Goal: Complete application form

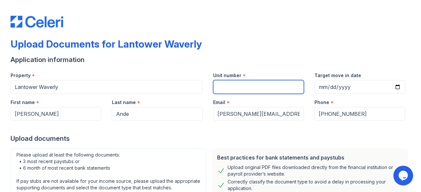
click at [260, 85] on input "Unit number" at bounding box center [258, 87] width 91 height 14
drag, startPoint x: 248, startPoint y: 77, endPoint x: 244, endPoint y: 86, distance: 9.9
click at [247, 82] on div "Unit number *" at bounding box center [258, 80] width 101 height 27
click at [244, 86] on input "Unit number" at bounding box center [258, 87] width 91 height 14
paste input "#11213"
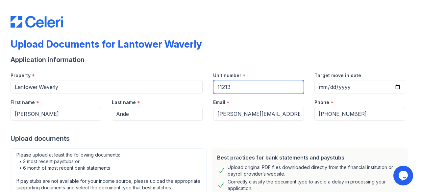
type input "11213"
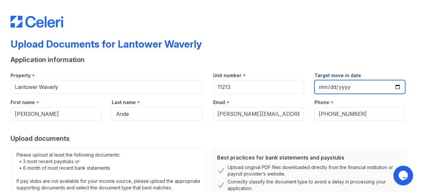
click at [391, 86] on input "Target move in date" at bounding box center [359, 87] width 91 height 14
type input "[DATE]"
click at [402, 51] on div "Upload Documents for Lantower Waverly" at bounding box center [211, 46] width 400 height 17
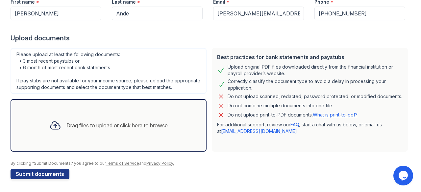
scroll to position [108, 0]
click at [108, 123] on div "Drag files to upload or click here to browse" at bounding box center [116, 125] width 101 height 8
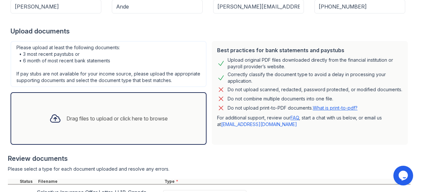
scroll to position [173, 0]
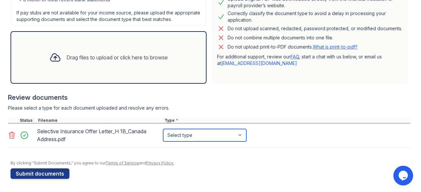
click at [216, 139] on select "Select type Paystub Bank Statement Offer Letter Tax Documents Benefit Award Let…" at bounding box center [204, 135] width 83 height 12
select select "offer_letter"
click at [163, 131] on select "Select type Paystub Bank Statement Offer Letter Tax Documents Benefit Award Let…" at bounding box center [204, 135] width 83 height 12
click at [227, 166] on div "By clicking "Submit Documents," you agree to our Terms of Service and Privacy P…" at bounding box center [211, 163] width 400 height 5
click at [109, 58] on div "Drag files to upload or click here to browse" at bounding box center [116, 58] width 101 height 8
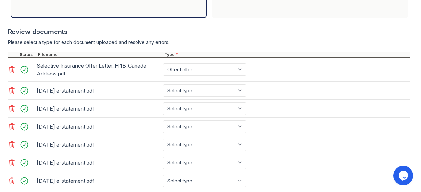
scroll to position [239, 0]
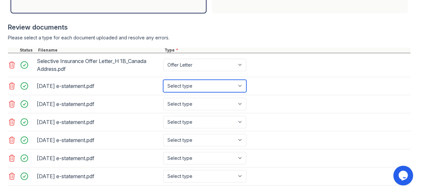
click at [236, 92] on select "Select type Paystub Bank Statement Offer Letter Tax Documents Benefit Award Let…" at bounding box center [204, 86] width 83 height 12
select select "bank_statement"
click at [163, 86] on select "Select type Paystub Bank Statement Offer Letter Tax Documents Benefit Award Let…" at bounding box center [204, 86] width 83 height 12
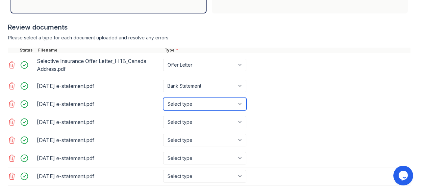
click at [200, 110] on select "Select type Paystub Bank Statement Offer Letter Tax Documents Benefit Award Let…" at bounding box center [204, 104] width 83 height 12
select select "bank_statement"
click at [163, 104] on select "Select type Paystub Bank Statement Offer Letter Tax Documents Benefit Award Let…" at bounding box center [204, 104] width 83 height 12
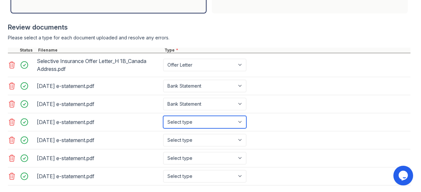
click at [189, 129] on select "Select type Paystub Bank Statement Offer Letter Tax Documents Benefit Award Let…" at bounding box center [204, 122] width 83 height 12
select select "bank_statement"
click at [163, 122] on select "Select type Paystub Bank Statement Offer Letter Tax Documents Benefit Award Let…" at bounding box center [204, 122] width 83 height 12
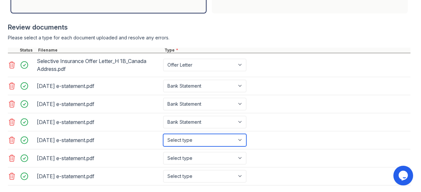
click at [193, 146] on select "Select type Paystub Bank Statement Offer Letter Tax Documents Benefit Award Let…" at bounding box center [204, 140] width 83 height 12
select select "bank_statement"
click at [163, 140] on select "Select type Paystub Bank Statement Offer Letter Tax Documents Benefit Award Let…" at bounding box center [204, 140] width 83 height 12
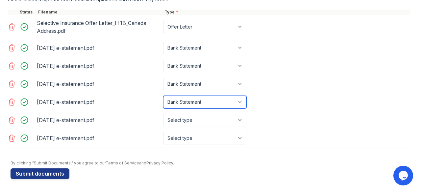
scroll to position [284, 0]
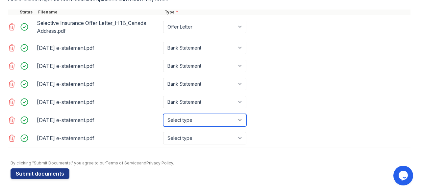
click at [207, 121] on select "Select type Paystub Bank Statement Offer Letter Tax Documents Benefit Award Let…" at bounding box center [204, 120] width 83 height 12
select select "bank_statement"
click at [163, 114] on select "Select type Paystub Bank Statement Offer Letter Tax Documents Benefit Award Let…" at bounding box center [204, 120] width 83 height 12
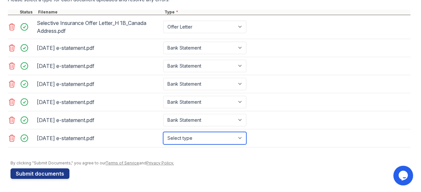
click at [200, 135] on select "Select type Paystub Bank Statement Offer Letter Tax Documents Benefit Award Let…" at bounding box center [204, 138] width 83 height 12
select select "bank_statement"
click at [163, 132] on select "Select type Paystub Bank Statement Offer Letter Tax Documents Benefit Award Let…" at bounding box center [204, 138] width 83 height 12
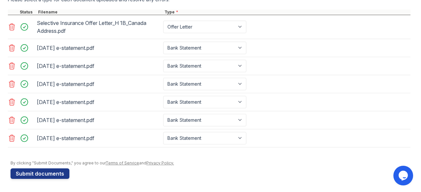
click at [315, 107] on div "[DATE] e-statement.pdf Select type Paystub Bank Statement Offer Letter Tax Docu…" at bounding box center [209, 102] width 402 height 18
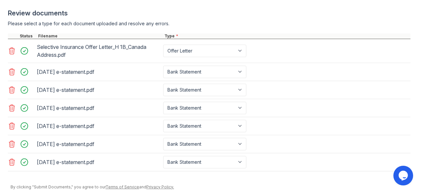
scroll to position [254, 0]
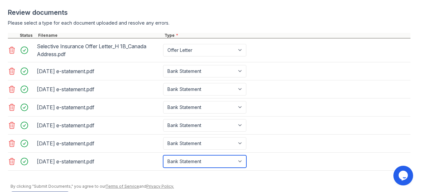
click at [233, 167] on select "Select type Paystub Bank Statement Offer Letter Tax Documents Benefit Award Let…" at bounding box center [204, 162] width 83 height 12
click at [347, 26] on div "Please select a type for each document uploaded and resolve any errors." at bounding box center [209, 23] width 402 height 7
click at [206, 168] on select "Select type Paystub Bank Statement Offer Letter Tax Documents Benefit Award Let…" at bounding box center [204, 162] width 83 height 12
click at [335, 26] on div "Please select a type for each document uploaded and resolve any errors." at bounding box center [209, 23] width 402 height 7
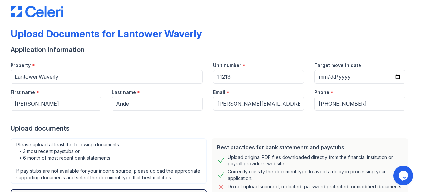
scroll to position [0, 0]
